Goal: Transaction & Acquisition: Purchase product/service

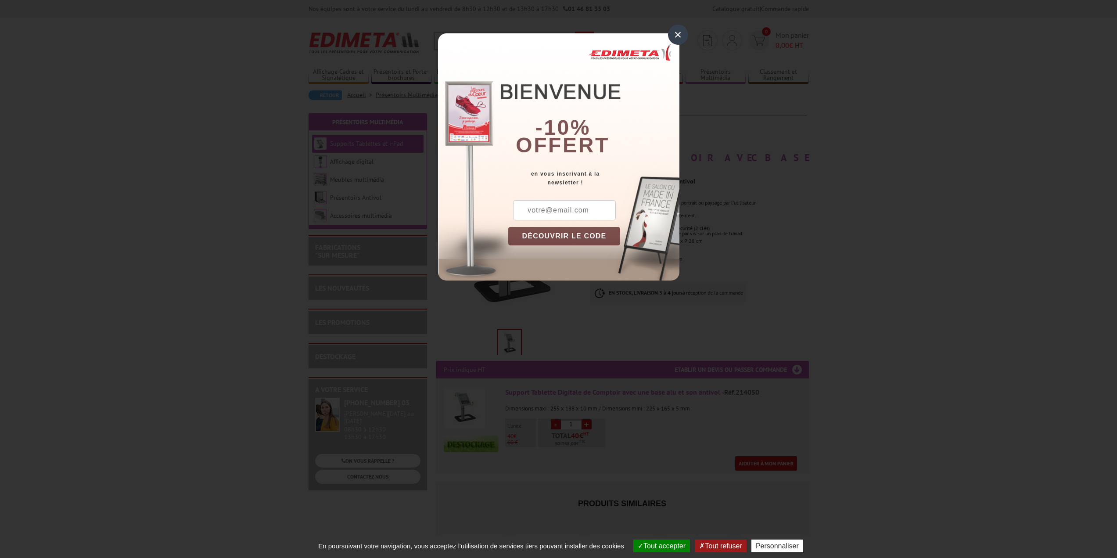
click at [681, 34] on div "×" at bounding box center [678, 35] width 20 height 20
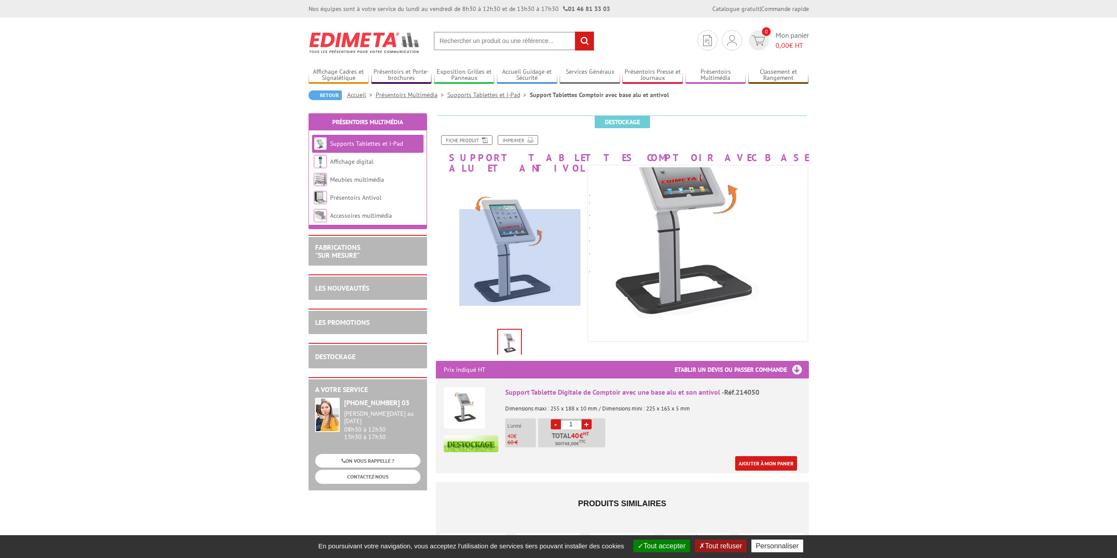
click at [520, 258] on div at bounding box center [520, 257] width 121 height 97
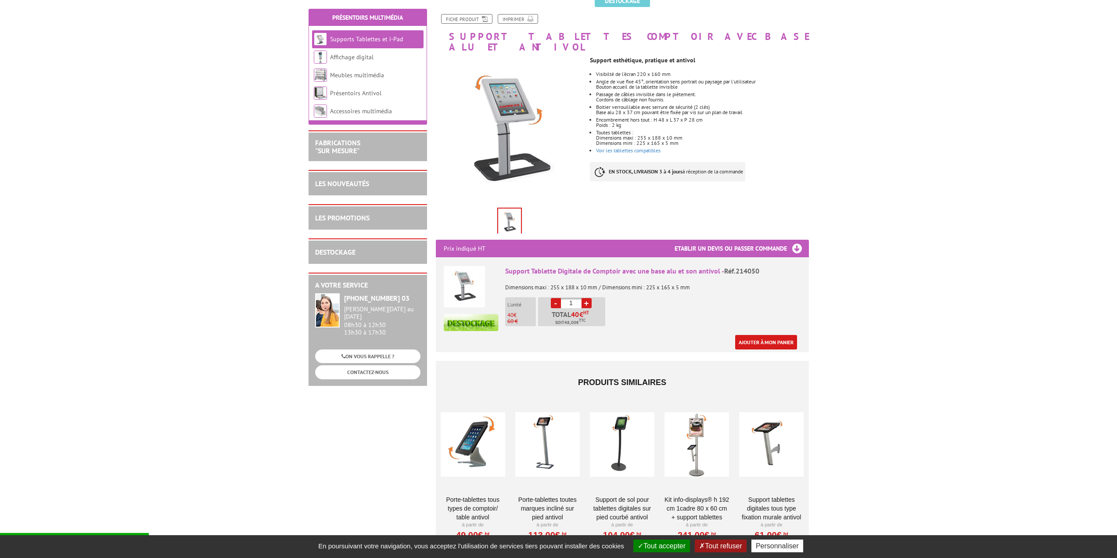
scroll to position [176, 0]
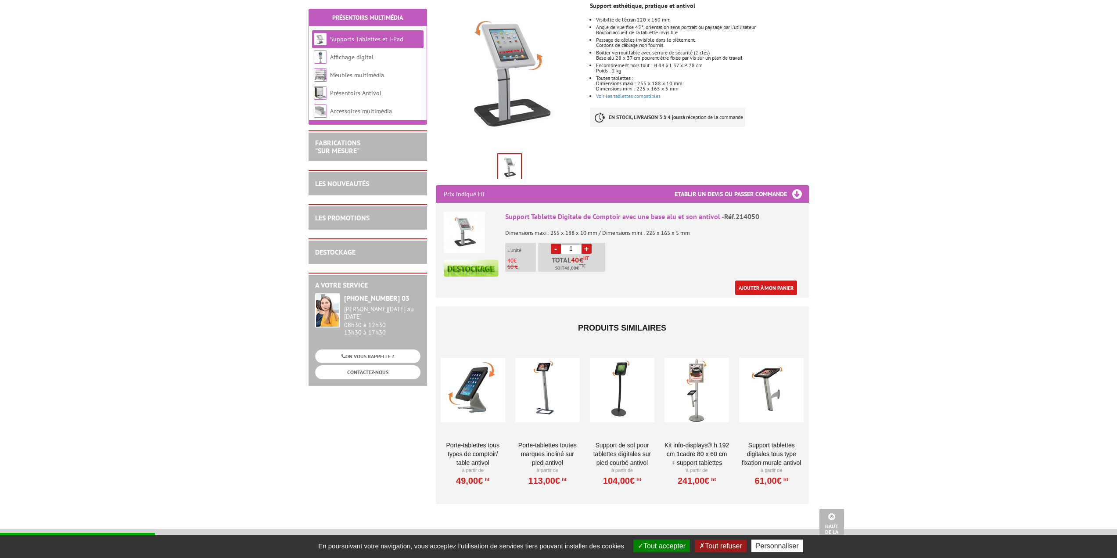
click at [586, 244] on link "+" at bounding box center [587, 249] width 10 height 10
click at [575, 244] on input "4" at bounding box center [571, 249] width 21 height 10
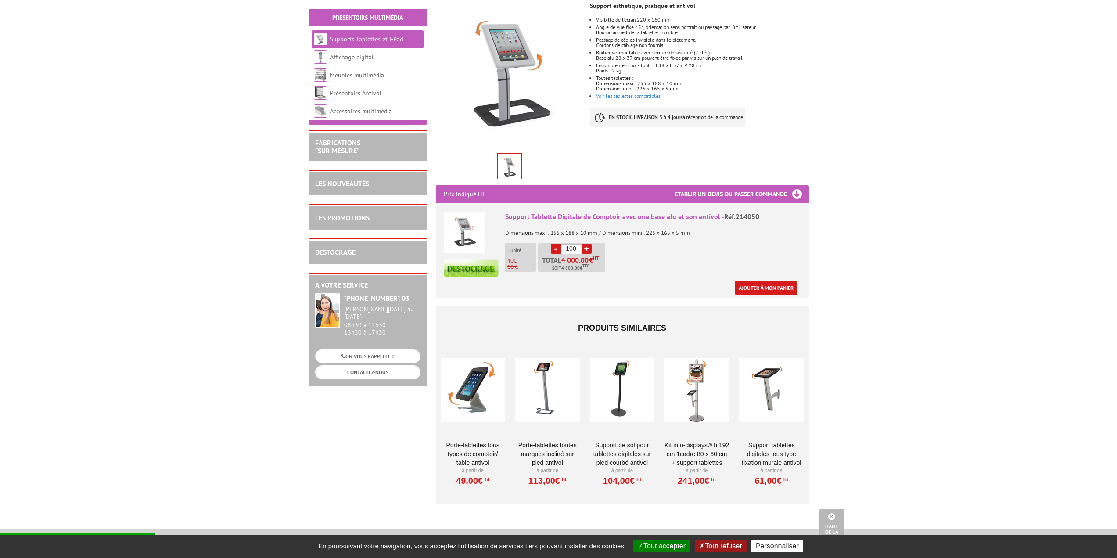
type input "100"
click at [626, 243] on div "Support Tablette Digitale de Comptoir avec une base alu et son [PERSON_NAME].21…" at bounding box center [653, 253] width 296 height 83
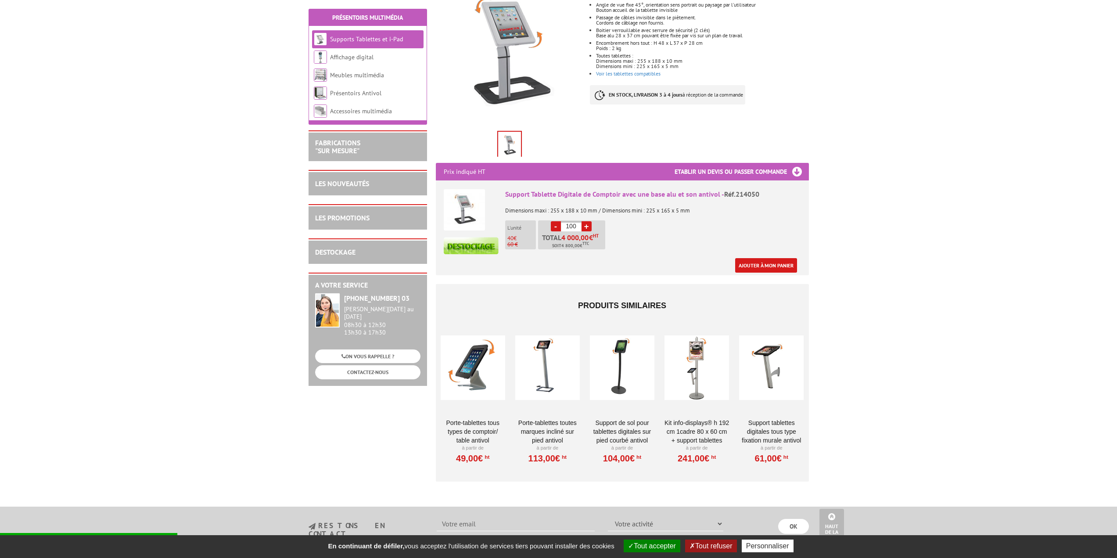
scroll to position [25, 0]
